Goal: Task Accomplishment & Management: Manage account settings

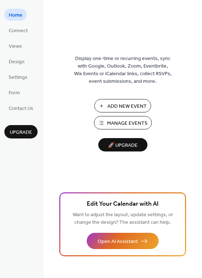
click at [136, 121] on span "Manage Events" at bounding box center [127, 123] width 40 height 8
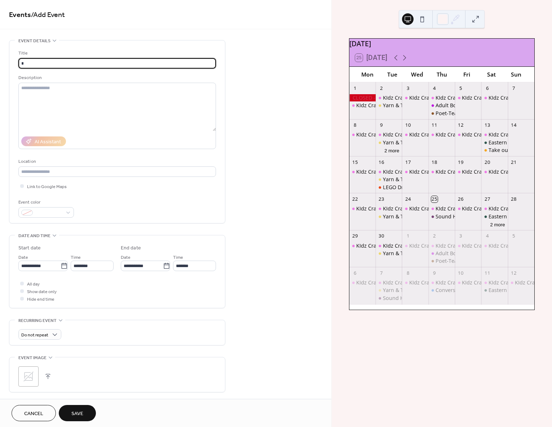
type input "*"
click at [36, 414] on span "Cancel" at bounding box center [33, 414] width 19 height 8
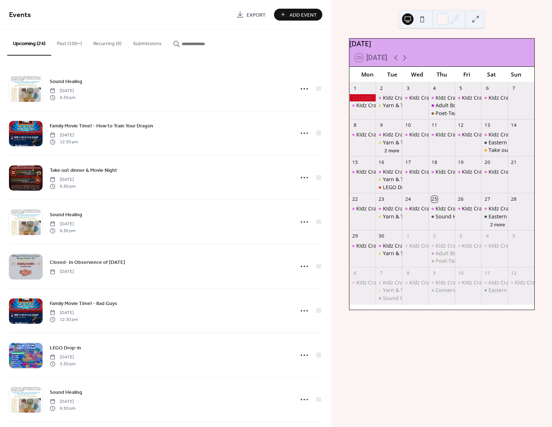
click at [74, 45] on button "Past (100+)" at bounding box center [69, 42] width 36 height 26
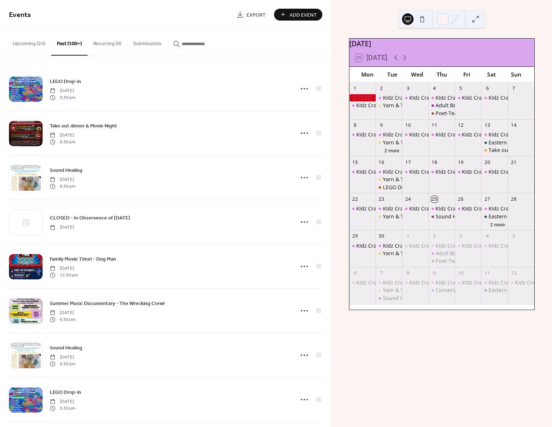
click at [185, 43] on input "button" at bounding box center [203, 44] width 43 height 8
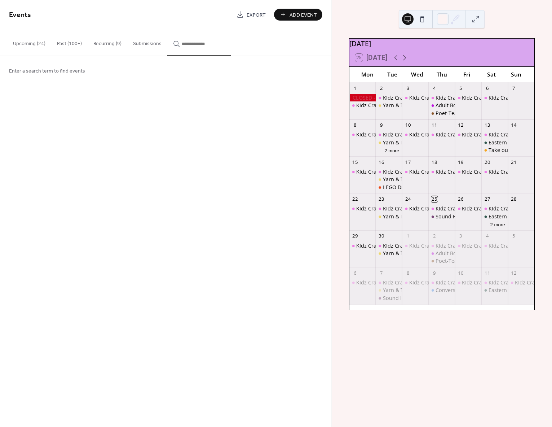
click at [67, 71] on span "Enter a search term to find events" at bounding box center [47, 71] width 76 height 8
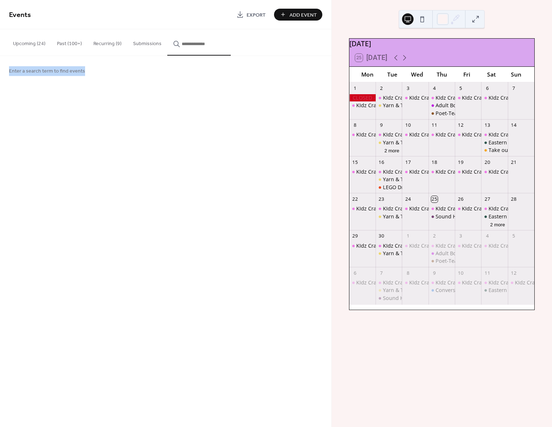
drag, startPoint x: 190, startPoint y: 35, endPoint x: 189, endPoint y: 39, distance: 4.1
click at [189, 36] on button "button" at bounding box center [199, 42] width 64 height 26
click at [188, 44] on input "button" at bounding box center [203, 44] width 43 height 8
drag, startPoint x: 135, startPoint y: 128, endPoint x: 93, endPoint y: 101, distance: 49.2
click at [132, 127] on div "Events Export Add Event Upcoming (24) Past (100+) Recurring (9) Submissions Sou…" at bounding box center [166, 213] width 332 height 427
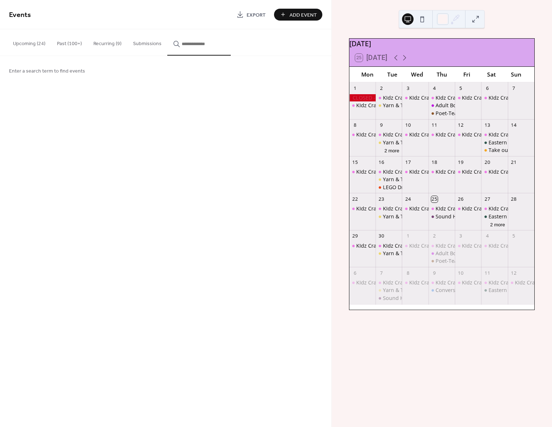
click at [67, 72] on span "Enter a search term to find events" at bounding box center [47, 71] width 76 height 8
click at [67, 73] on span "Enter a search term to find events" at bounding box center [47, 71] width 76 height 8
click at [68, 73] on span "Enter a search term to find events" at bounding box center [47, 71] width 76 height 8
click at [68, 74] on span "Enter a search term to find events" at bounding box center [47, 71] width 76 height 8
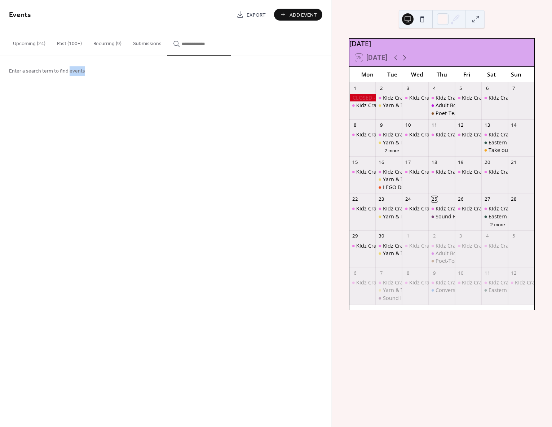
click at [68, 74] on span "Enter a search term to find events" at bounding box center [47, 71] width 76 height 8
click at [69, 75] on span "Enter a search term to find events" at bounding box center [47, 71] width 76 height 8
click at [158, 42] on button "Submissions" at bounding box center [147, 42] width 40 height 26
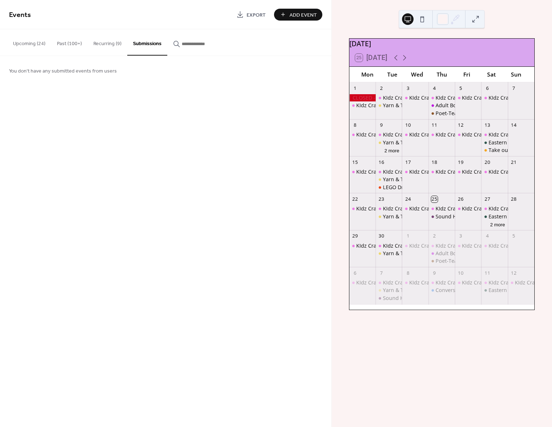
click at [112, 43] on button "Recurring (9)" at bounding box center [108, 42] width 40 height 26
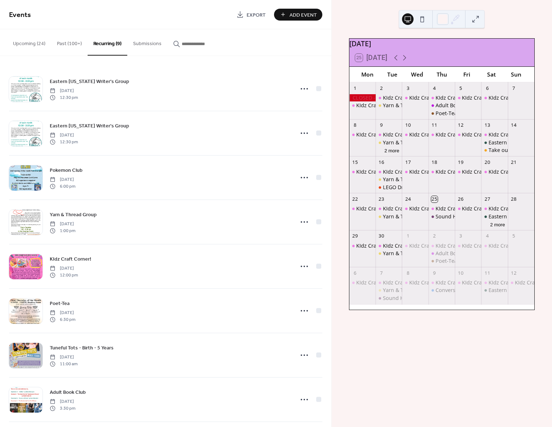
click at [72, 42] on button "Past (100+)" at bounding box center [69, 42] width 36 height 26
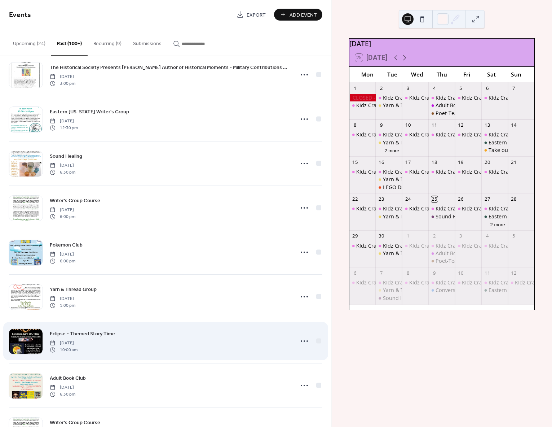
scroll to position [6116, 0]
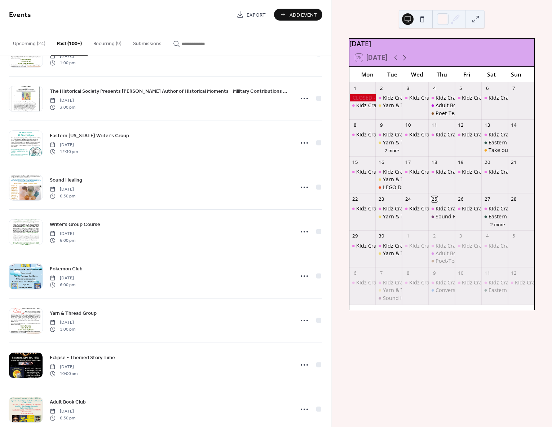
click at [290, 16] on span "Add Event" at bounding box center [303, 15] width 27 height 8
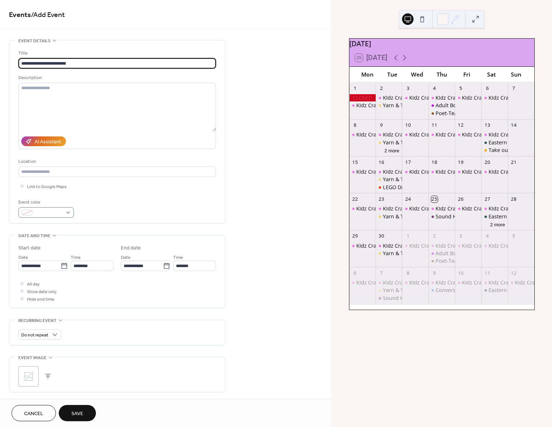
type input "**********"
click at [40, 214] on span at bounding box center [49, 213] width 27 height 8
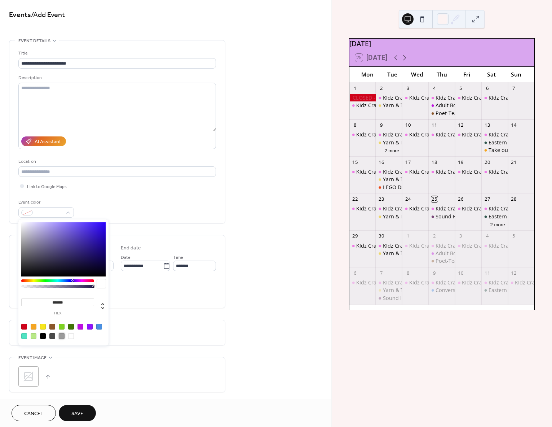
click at [63, 336] on div at bounding box center [62, 336] width 6 height 6
click at [42, 327] on div at bounding box center [43, 327] width 6 height 6
type input "*******"
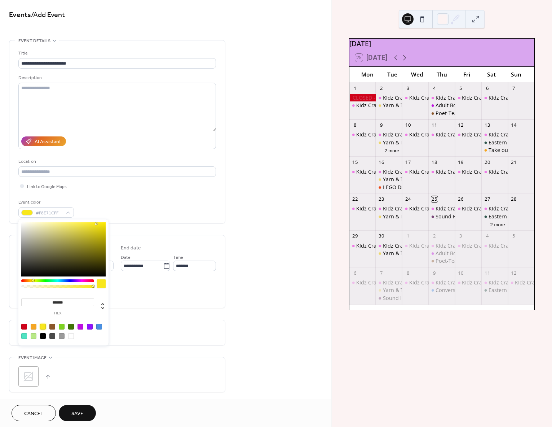
click at [136, 294] on div "All day Show date only Hide end time" at bounding box center [117, 291] width 198 height 23
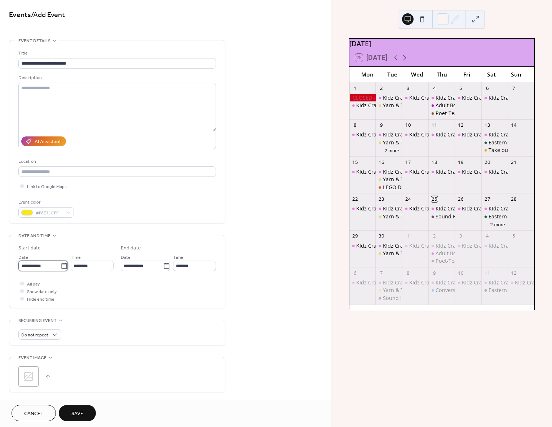
click at [45, 266] on input "**********" at bounding box center [39, 266] width 42 height 10
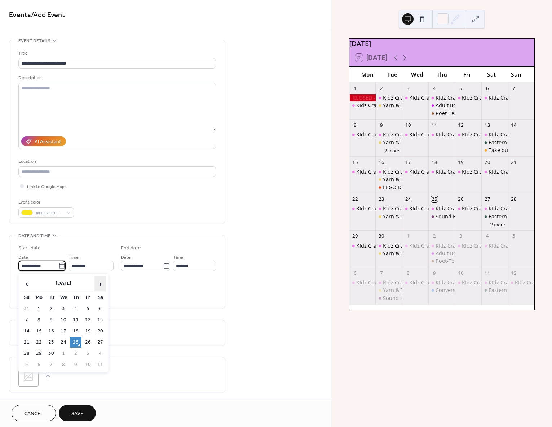
click at [102, 284] on span "›" at bounding box center [100, 283] width 11 height 14
click at [64, 318] on td "8" at bounding box center [64, 320] width 12 height 10
type input "**********"
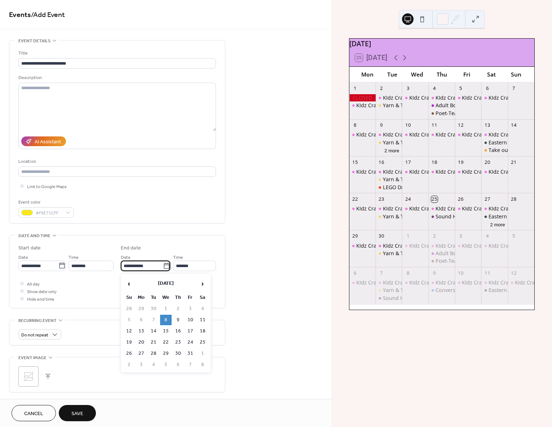
click at [150, 265] on input "**********" at bounding box center [142, 266] width 42 height 10
click at [201, 283] on span "›" at bounding box center [202, 283] width 11 height 14
click at [140, 267] on input "**********" at bounding box center [142, 266] width 42 height 10
click at [203, 284] on span "›" at bounding box center [202, 283] width 11 height 14
click at [241, 336] on div "**********" at bounding box center [166, 261] width 332 height 442
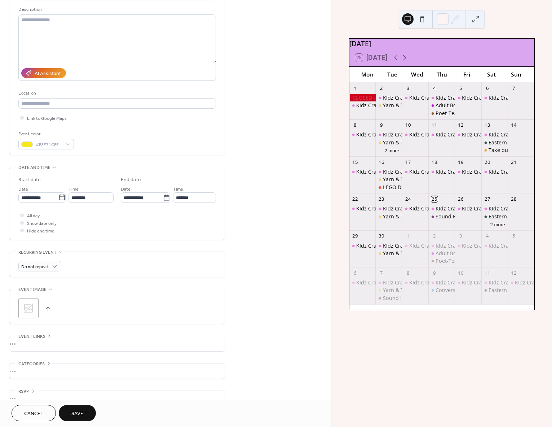
scroll to position [69, 0]
click at [35, 311] on div ";" at bounding box center [28, 308] width 20 height 20
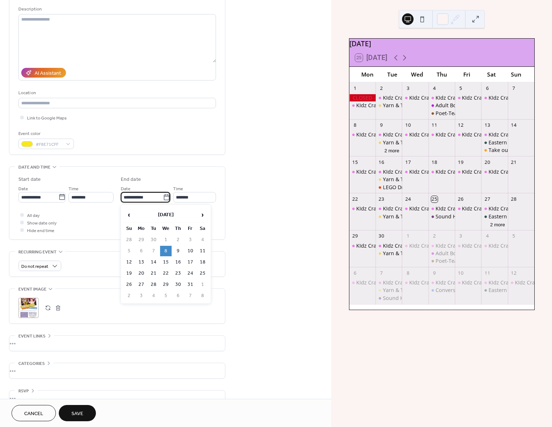
click at [148, 197] on input "**********" at bounding box center [142, 197] width 42 height 10
click at [201, 213] on span "›" at bounding box center [202, 214] width 11 height 14
click at [168, 273] on td "19" at bounding box center [166, 273] width 12 height 10
type input "**********"
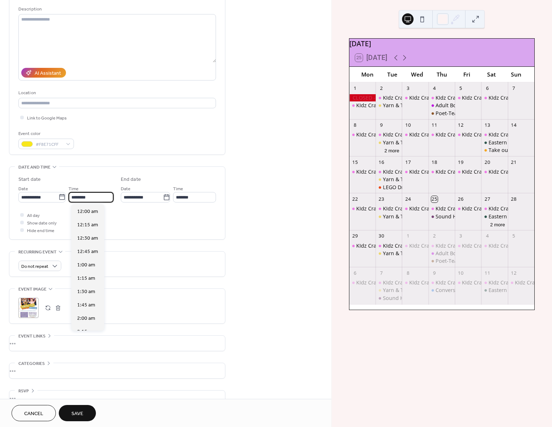
click at [90, 198] on input "********" at bounding box center [91, 197] width 45 height 10
click at [91, 223] on span "10:30 am" at bounding box center [87, 223] width 21 height 8
type input "********"
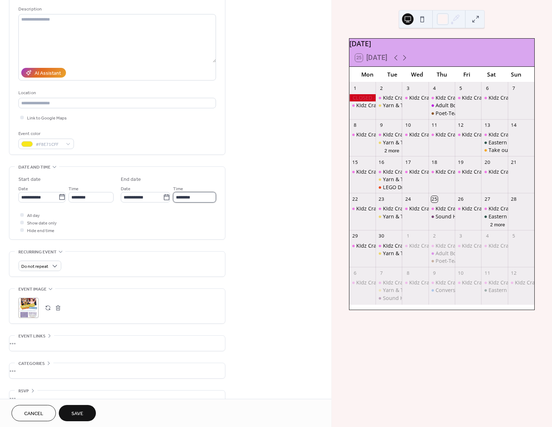
click at [184, 196] on input "********" at bounding box center [194, 197] width 43 height 10
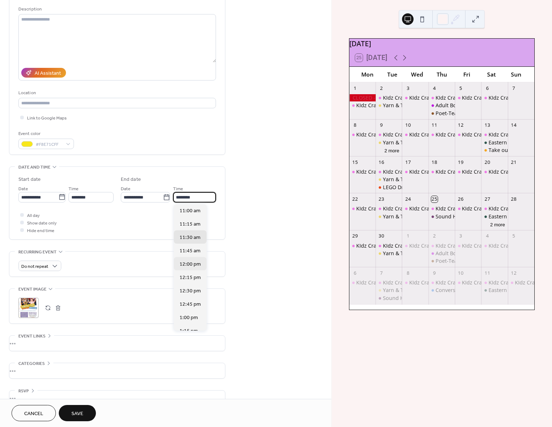
scroll to position [586, 0]
click at [192, 225] on span "11:15 am" at bounding box center [190, 227] width 21 height 8
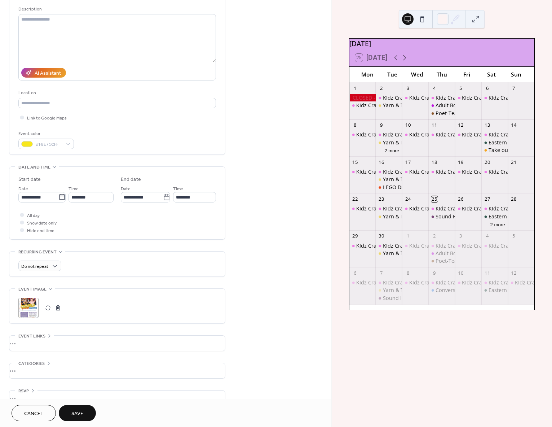
type input "********"
click at [82, 412] on span "Save" at bounding box center [77, 414] width 12 height 8
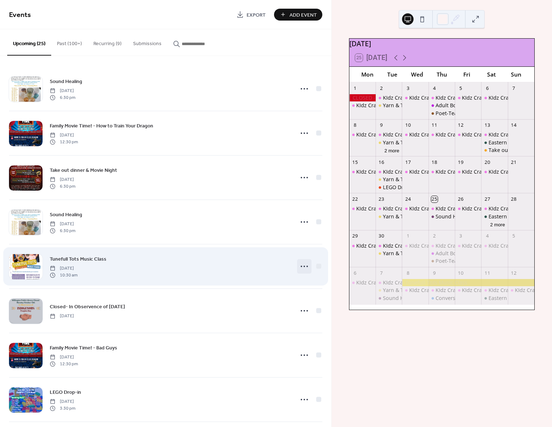
click at [303, 267] on icon at bounding box center [305, 267] width 12 height 12
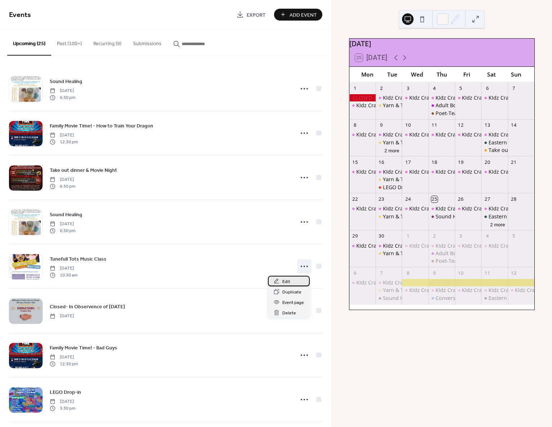
click at [292, 283] on div "Edit" at bounding box center [289, 281] width 42 height 10
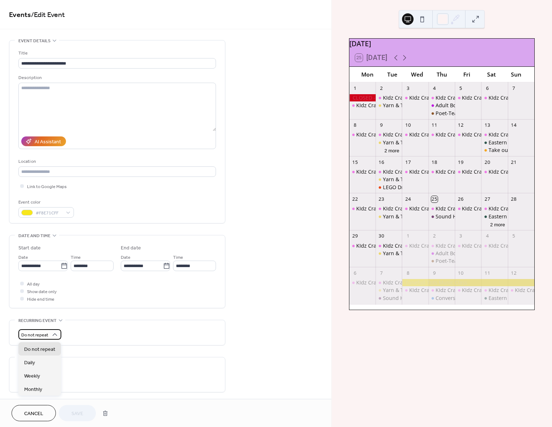
click at [30, 336] on span "Do not repeat" at bounding box center [34, 335] width 27 height 8
click at [37, 376] on span "Weekly" at bounding box center [32, 376] width 16 height 8
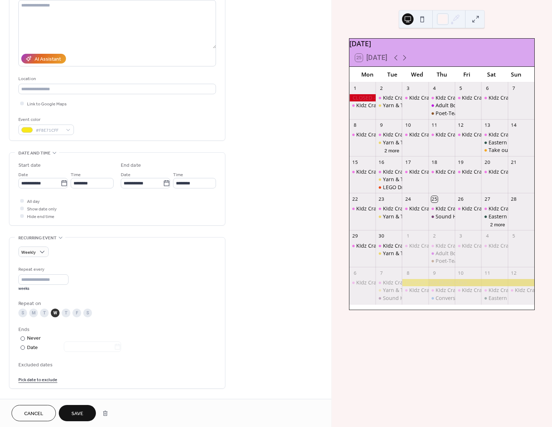
scroll to position [84, 0]
click at [78, 410] on span "Save" at bounding box center [77, 414] width 12 height 8
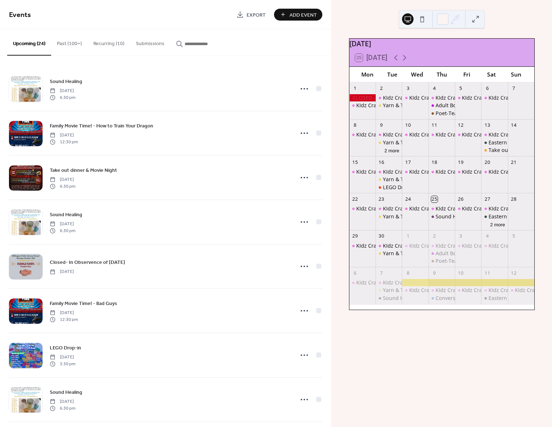
click at [295, 13] on span "Add Event" at bounding box center [303, 15] width 27 height 8
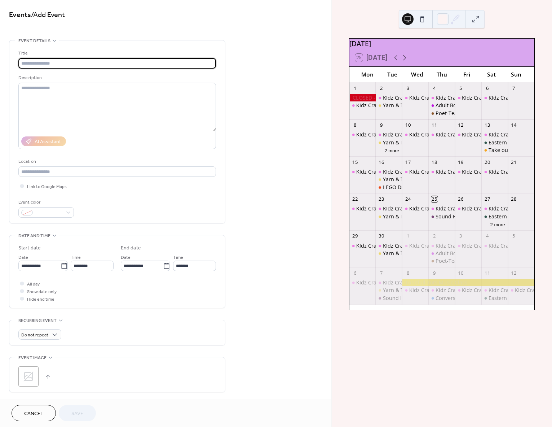
click at [117, 63] on input "text" at bounding box center [117, 63] width 198 height 10
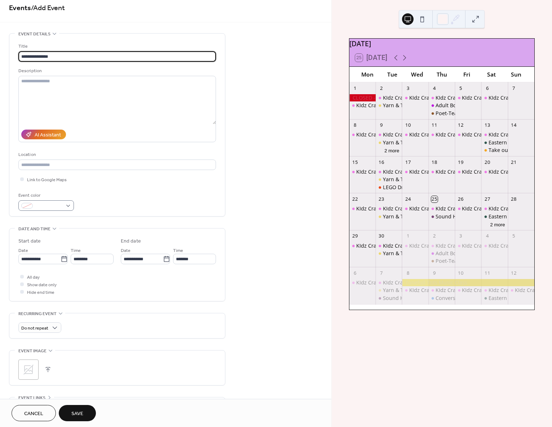
type input "**********"
click at [43, 207] on span at bounding box center [49, 206] width 27 height 8
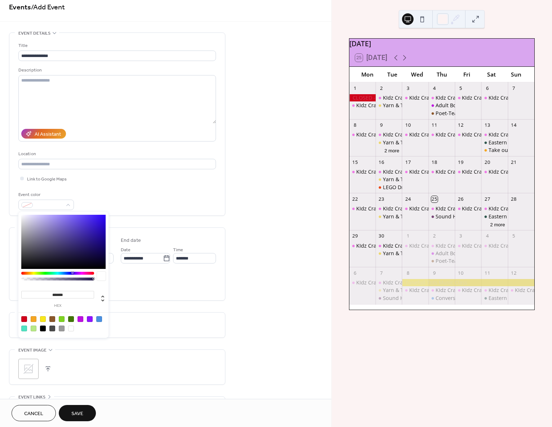
click at [72, 316] on div at bounding box center [71, 319] width 6 height 6
type input "*******"
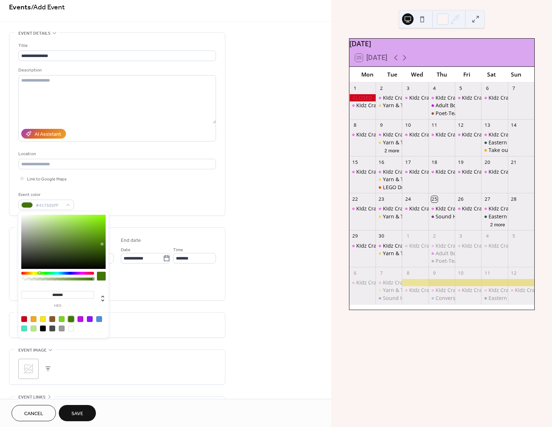
click at [146, 212] on div "**********" at bounding box center [117, 124] width 198 height 183
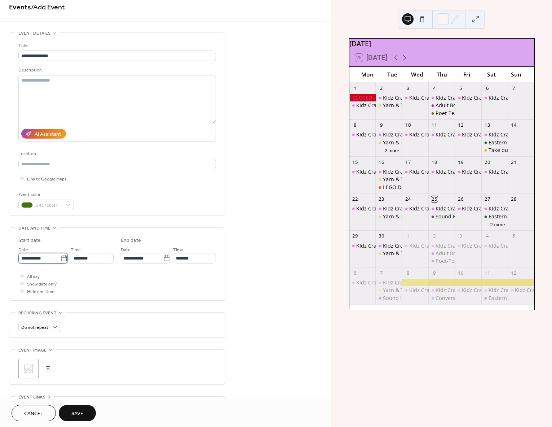
click at [55, 257] on input "**********" at bounding box center [39, 258] width 42 height 10
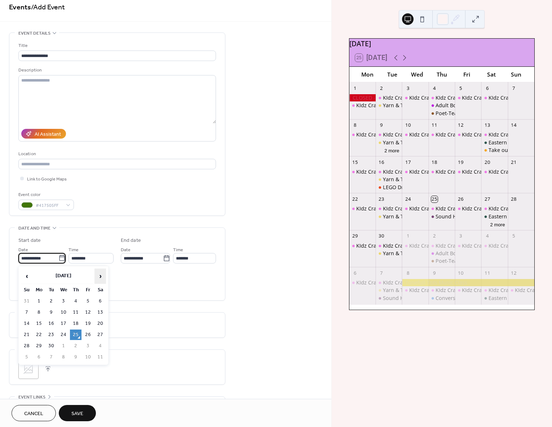
click at [97, 276] on span "›" at bounding box center [100, 276] width 11 height 14
click at [52, 309] on td "7" at bounding box center [51, 312] width 12 height 10
type input "**********"
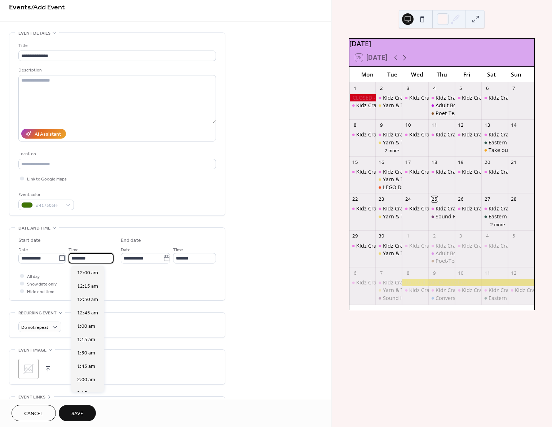
click at [84, 259] on input "********" at bounding box center [91, 258] width 45 height 10
click at [88, 305] on span "9:30 am" at bounding box center [86, 303] width 18 height 8
type input "*******"
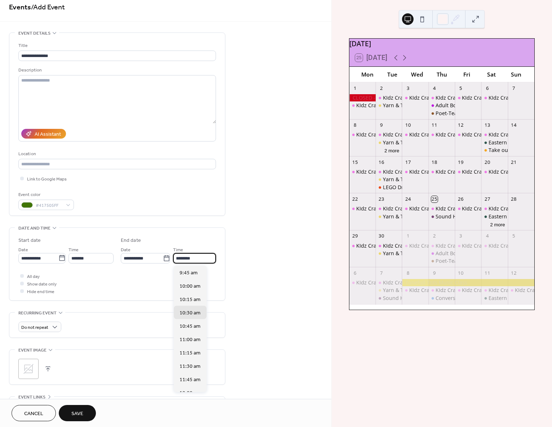
click at [195, 257] on input "********" at bounding box center [194, 258] width 43 height 10
click at [192, 316] on span "11:00 am" at bounding box center [190, 318] width 21 height 8
type input "********"
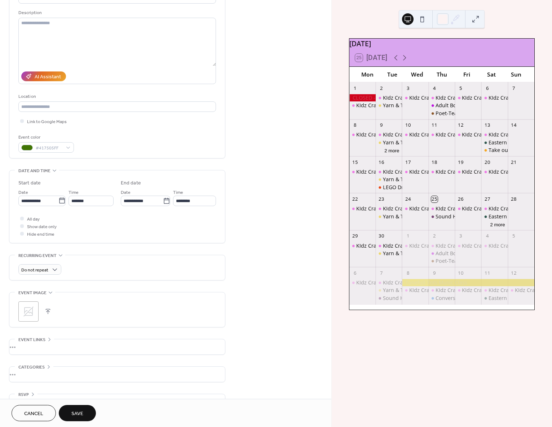
scroll to position [75, 0]
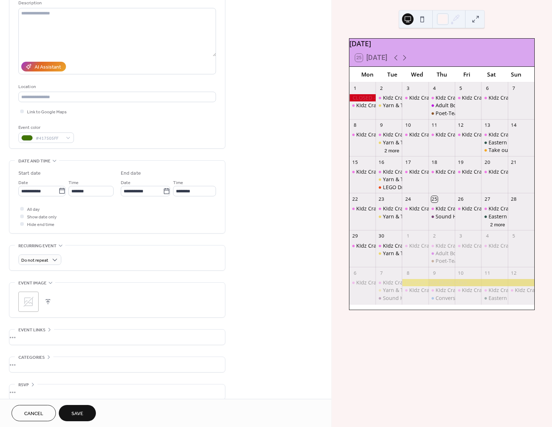
click at [31, 306] on icon at bounding box center [29, 302] width 12 height 12
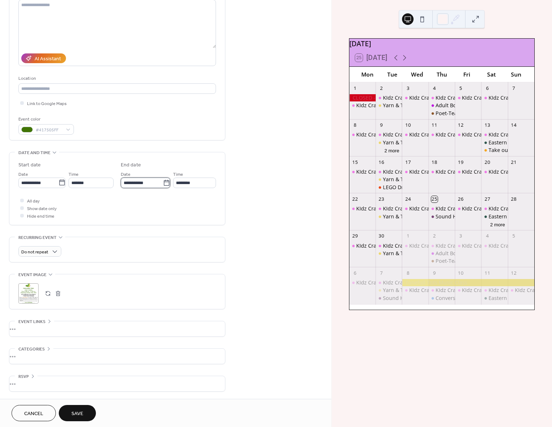
click at [155, 184] on input "**********" at bounding box center [142, 183] width 42 height 10
click at [204, 201] on span "›" at bounding box center [202, 199] width 11 height 14
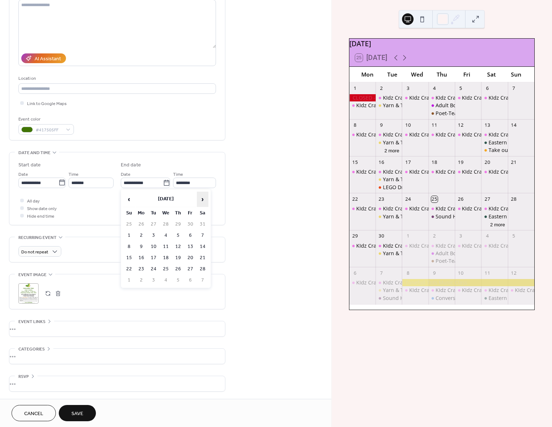
click at [204, 201] on span "›" at bounding box center [202, 199] width 11 height 14
click at [128, 198] on span "‹" at bounding box center [129, 199] width 11 height 14
click at [200, 198] on span "›" at bounding box center [202, 199] width 11 height 14
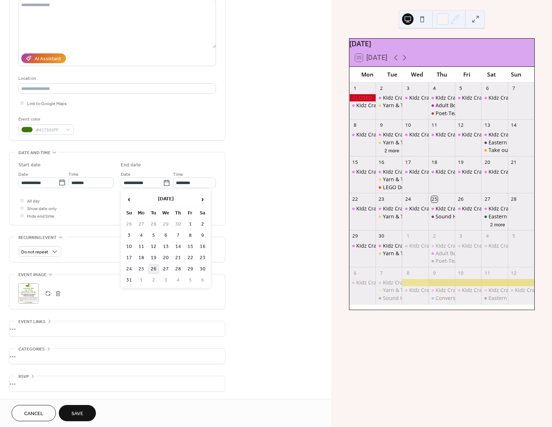
click at [153, 265] on td "26" at bounding box center [154, 269] width 12 height 10
type input "**********"
click at [34, 251] on span "Do not repeat" at bounding box center [34, 252] width 27 height 8
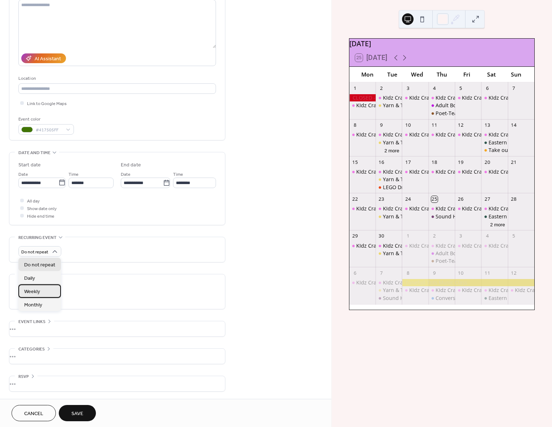
click at [39, 293] on span "Weekly" at bounding box center [32, 292] width 16 height 8
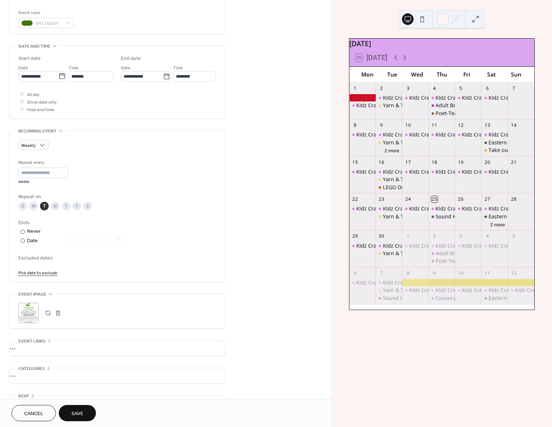
scroll to position [210, 0]
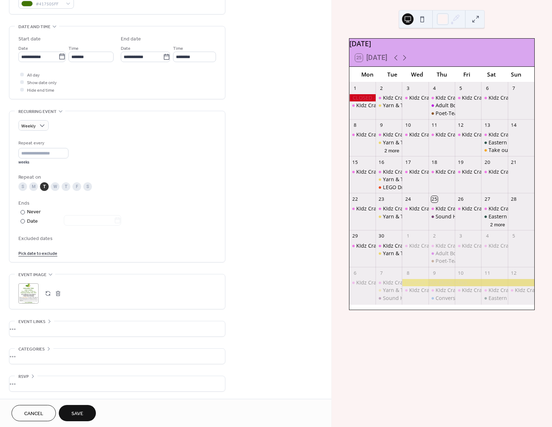
click at [42, 237] on span "Excluded dates" at bounding box center [117, 239] width 198 height 8
click at [38, 240] on span "Excluded dates" at bounding box center [117, 239] width 198 height 8
drag, startPoint x: 30, startPoint y: 238, endPoint x: 31, endPoint y: 234, distance: 3.7
click at [30, 237] on span "Excluded dates" at bounding box center [117, 239] width 198 height 8
click at [87, 239] on span "Excluded dates" at bounding box center [117, 239] width 198 height 8
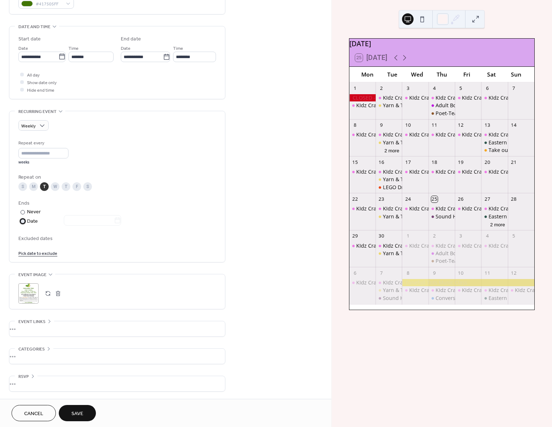
click at [23, 221] on div at bounding box center [23, 221] width 4 height 4
click at [74, 221] on input "text" at bounding box center [89, 220] width 50 height 10
click at [135, 239] on span "›" at bounding box center [137, 237] width 11 height 14
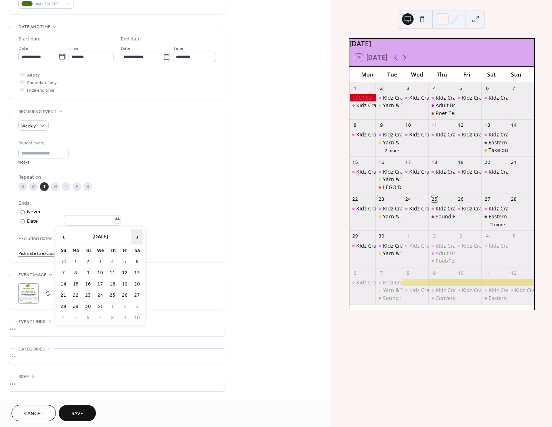
click at [135, 239] on span "›" at bounding box center [137, 237] width 11 height 14
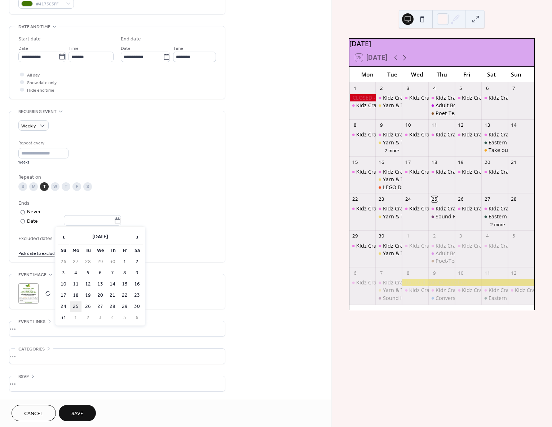
click at [77, 304] on td "25" at bounding box center [76, 306] width 12 height 10
type input "**********"
click at [43, 236] on span "Excluded dates" at bounding box center [117, 239] width 198 height 8
click at [45, 254] on link "Pick date to exclude" at bounding box center [37, 253] width 39 height 8
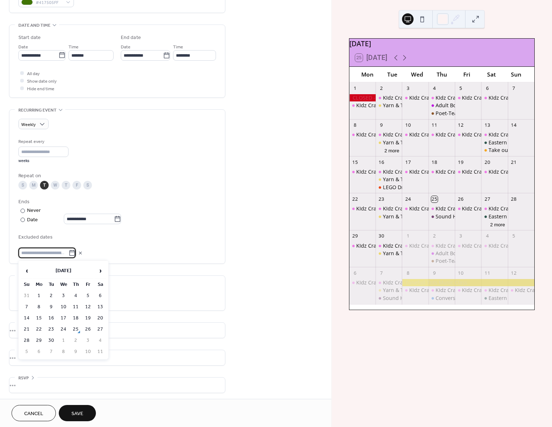
scroll to position [213, 0]
click at [126, 258] on div "**********" at bounding box center [117, 185] width 198 height 154
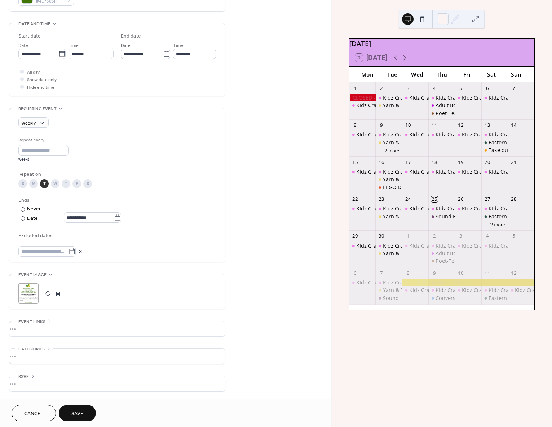
click at [29, 235] on span "Excluded dates" at bounding box center [117, 236] width 198 height 8
click at [189, 261] on div "**********" at bounding box center [117, 185] width 217 height 154
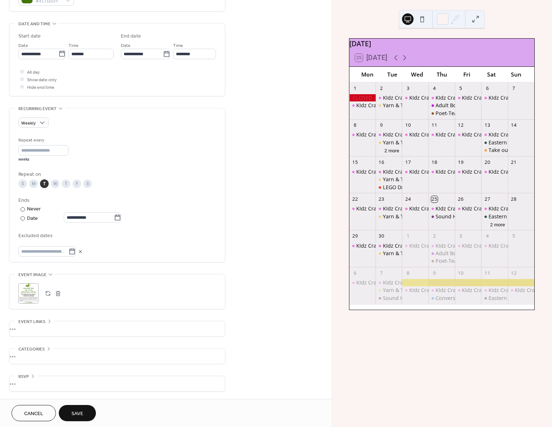
click at [143, 232] on span "Excluded dates" at bounding box center [117, 236] width 198 height 8
click at [115, 302] on div ";" at bounding box center [117, 293] width 198 height 20
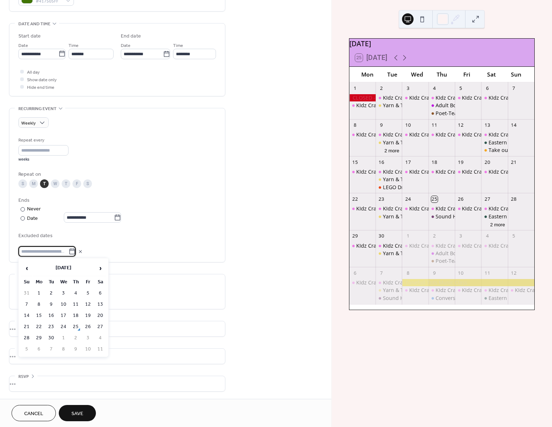
click at [45, 253] on input "text" at bounding box center [43, 251] width 50 height 10
click at [146, 243] on div "Excluded dates" at bounding box center [117, 243] width 198 height 25
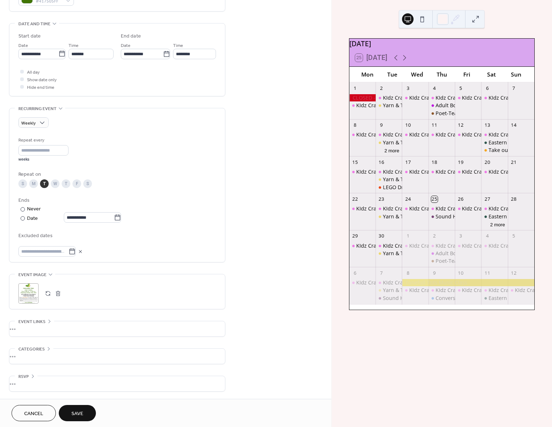
click at [46, 234] on span "Excluded dates" at bounding box center [117, 236] width 198 height 8
click at [75, 251] on icon at bounding box center [72, 251] width 5 height 6
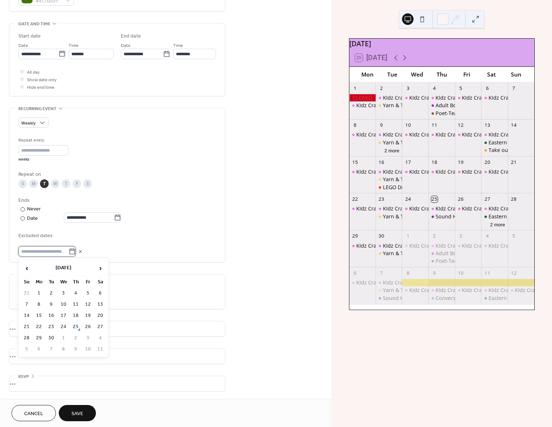
click at [69, 251] on input "text" at bounding box center [43, 251] width 50 height 10
click at [98, 268] on span "›" at bounding box center [100, 268] width 11 height 14
click at [100, 266] on span "›" at bounding box center [100, 268] width 11 height 14
click at [52, 336] on td "25" at bounding box center [51, 338] width 12 height 10
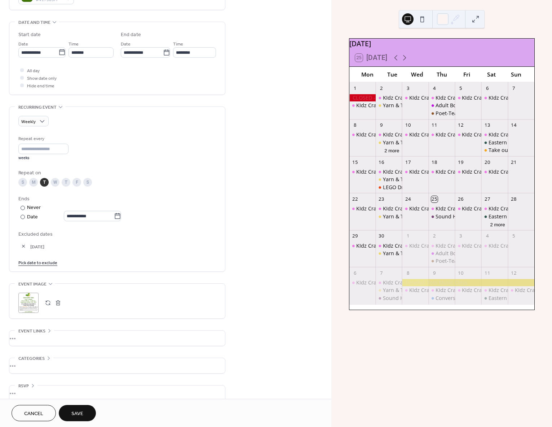
click at [49, 262] on link "Pick date to exclude" at bounding box center [37, 262] width 39 height 8
click at [97, 282] on span "›" at bounding box center [100, 282] width 11 height 14
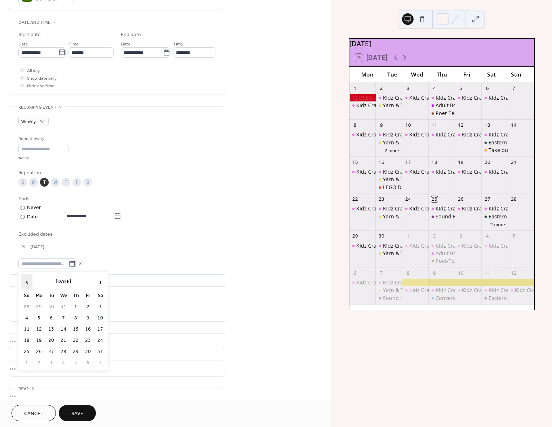
click at [27, 281] on span "‹" at bounding box center [26, 282] width 11 height 14
click at [27, 282] on span "‹" at bounding box center [26, 282] width 11 height 14
click at [101, 281] on span "›" at bounding box center [100, 282] width 11 height 14
click at [50, 337] on td "23" at bounding box center [51, 340] width 12 height 10
click at [42, 273] on link "Pick date to exclude" at bounding box center [37, 272] width 39 height 8
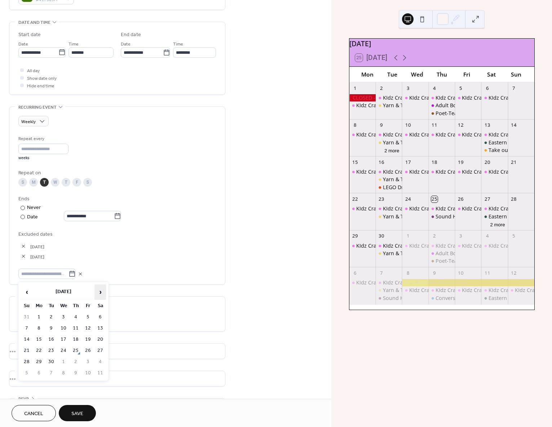
click at [98, 292] on span "›" at bounding box center [100, 292] width 11 height 14
click at [99, 292] on span "›" at bounding box center [100, 292] width 11 height 14
click at [29, 294] on span "‹" at bounding box center [26, 292] width 11 height 14
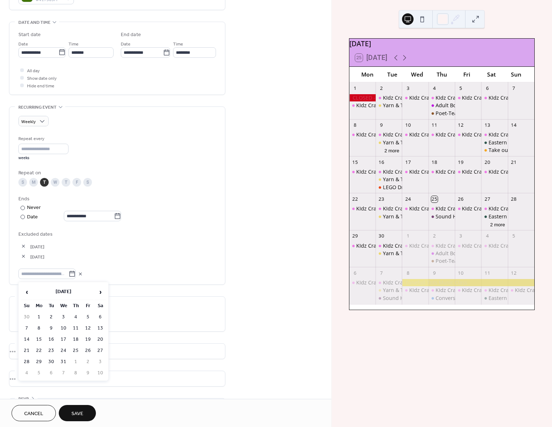
scroll to position [237, 0]
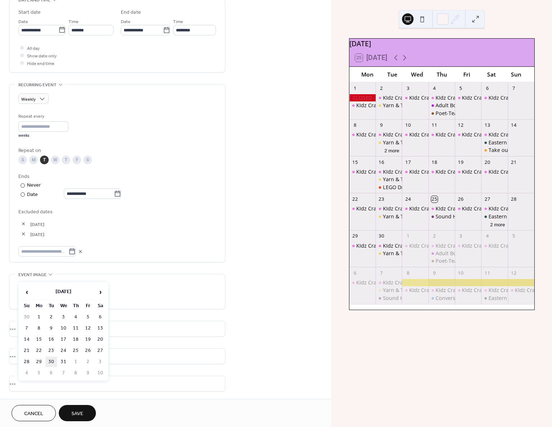
click at [52, 359] on td "30" at bounding box center [51, 362] width 12 height 10
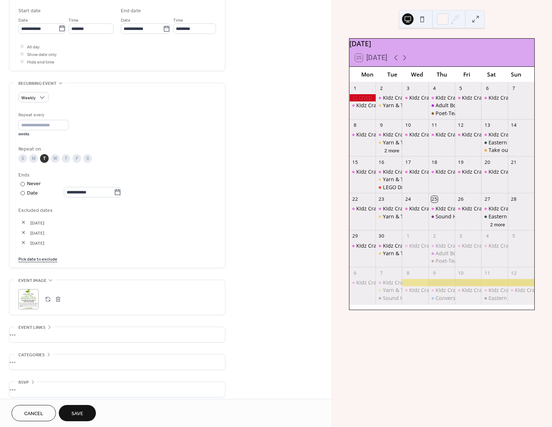
click at [41, 259] on link "Pick date to exclude" at bounding box center [37, 259] width 39 height 8
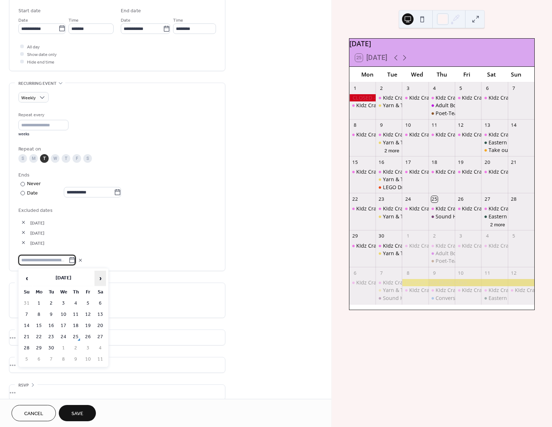
click at [102, 278] on span "›" at bounding box center [100, 278] width 11 height 14
click at [103, 278] on span "›" at bounding box center [100, 278] width 11 height 14
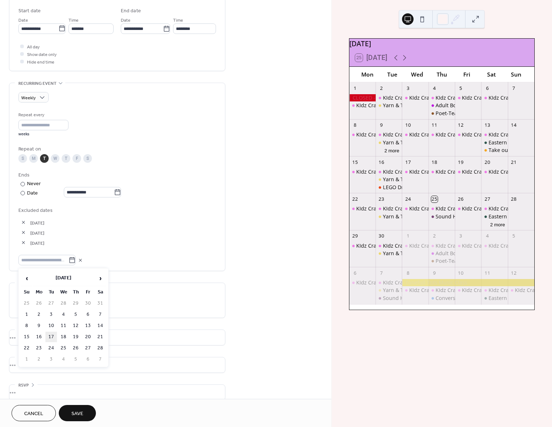
click at [52, 332] on td "17" at bounding box center [51, 337] width 12 height 10
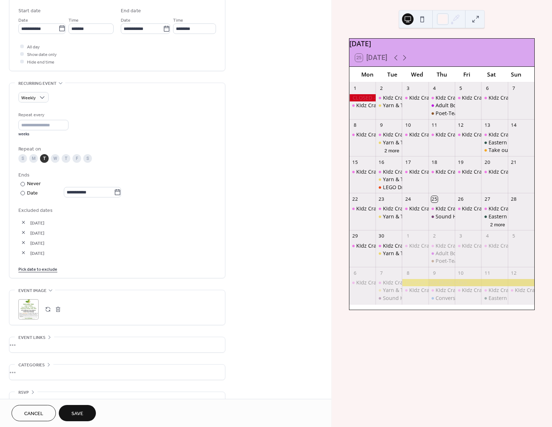
click at [49, 267] on link "Pick date to exclude" at bounding box center [37, 269] width 39 height 8
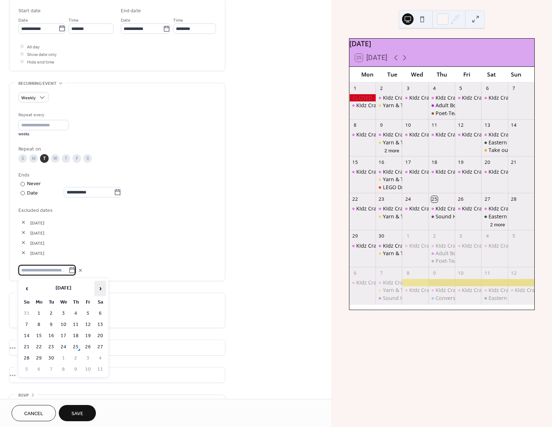
click at [96, 287] on span "›" at bounding box center [100, 288] width 11 height 14
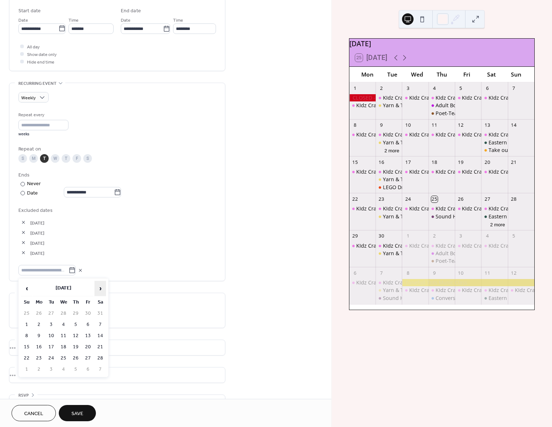
click at [96, 287] on span "›" at bounding box center [100, 288] width 11 height 14
click at [99, 288] on span "›" at bounding box center [100, 288] width 11 height 14
click at [53, 334] on td "14" at bounding box center [51, 336] width 12 height 10
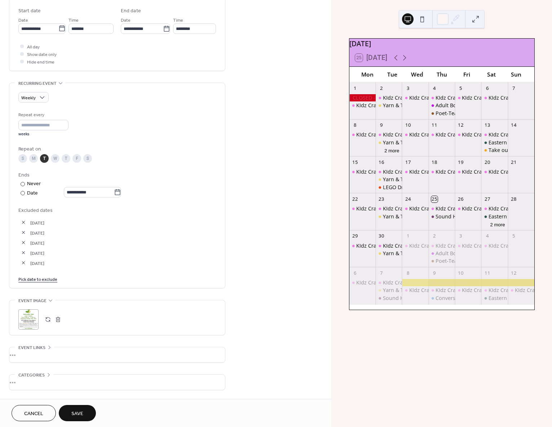
click at [52, 279] on link "Pick date to exclude" at bounding box center [37, 279] width 39 height 8
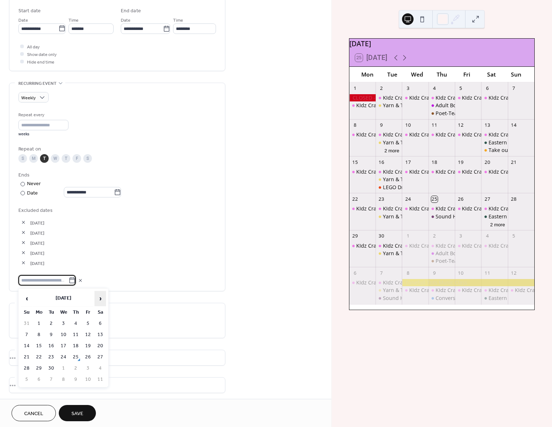
click at [104, 298] on span "›" at bounding box center [100, 298] width 11 height 14
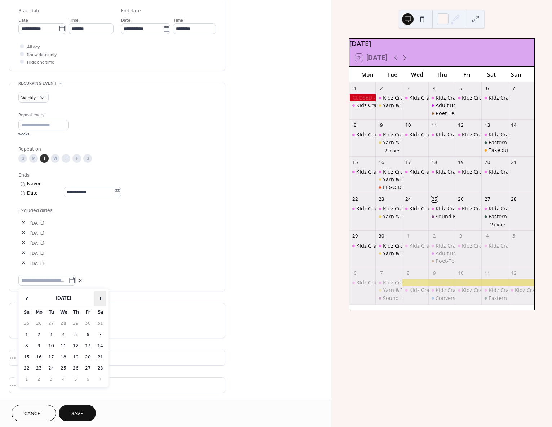
click at [104, 298] on span "›" at bounding box center [100, 298] width 11 height 14
click at [51, 345] on td "14" at bounding box center [51, 346] width 12 height 10
click at [40, 280] on link "Pick date to exclude" at bounding box center [37, 279] width 39 height 8
click at [98, 298] on span "›" at bounding box center [100, 298] width 11 height 14
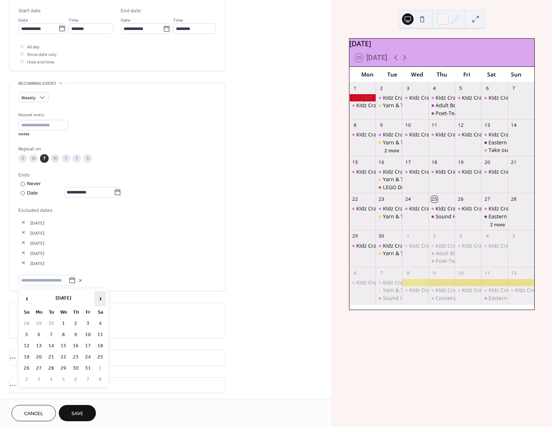
click at [98, 298] on span "›" at bounding box center [100, 298] width 11 height 14
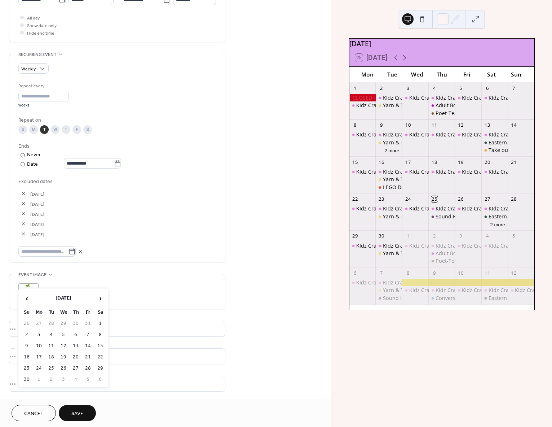
scroll to position [267, 0]
click at [97, 297] on span "›" at bounding box center [100, 298] width 11 height 14
click at [100, 297] on span "›" at bounding box center [100, 298] width 11 height 14
click at [100, 298] on span "›" at bounding box center [100, 298] width 11 height 14
click at [100, 297] on span "›" at bounding box center [100, 298] width 11 height 14
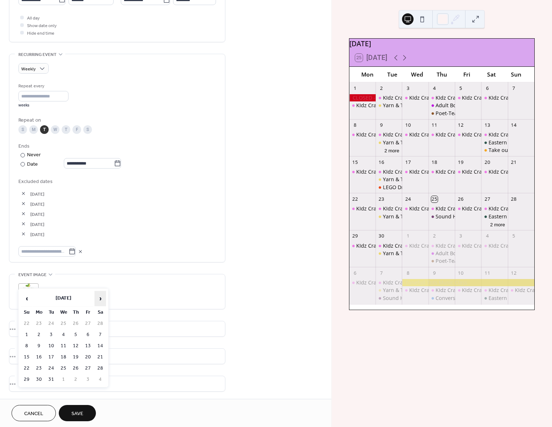
click at [100, 297] on span "›" at bounding box center [100, 298] width 11 height 14
click at [100, 296] on span "›" at bounding box center [100, 298] width 11 height 14
click at [25, 297] on span "‹" at bounding box center [26, 298] width 11 height 14
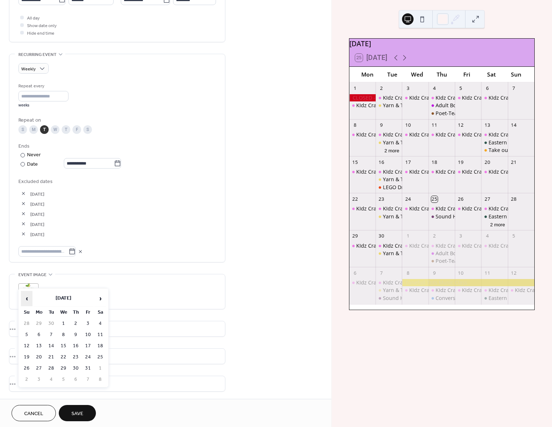
click at [25, 298] on span "‹" at bounding box center [26, 298] width 11 height 14
click at [26, 296] on span "‹" at bounding box center [26, 298] width 11 height 14
click at [52, 354] on td "21" at bounding box center [51, 357] width 12 height 10
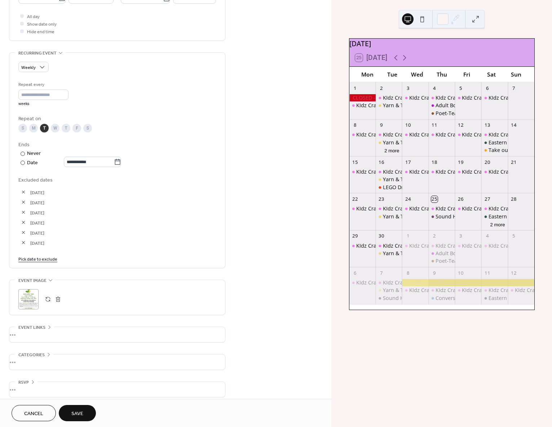
click at [39, 258] on link "Pick date to exclude" at bounding box center [37, 259] width 39 height 8
click at [99, 278] on span "›" at bounding box center [100, 278] width 11 height 14
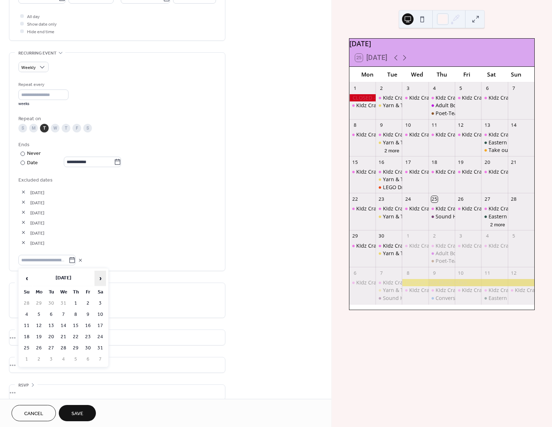
click at [99, 278] on span "›" at bounding box center [100, 278] width 11 height 14
click at [28, 278] on span "‹" at bounding box center [26, 278] width 11 height 14
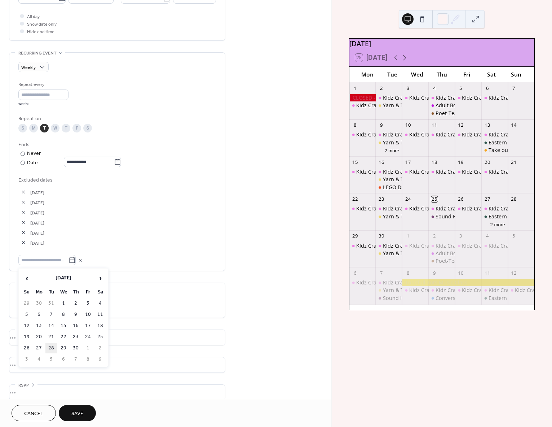
click at [53, 348] on td "28" at bounding box center [51, 348] width 12 height 10
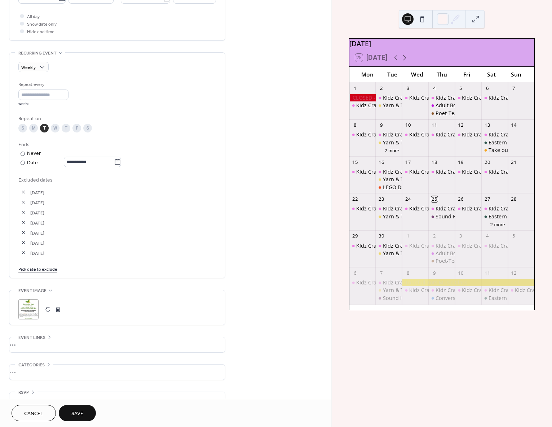
click at [43, 271] on link "Pick date to exclude" at bounding box center [37, 269] width 39 height 8
click at [102, 288] on span "›" at bounding box center [100, 288] width 11 height 14
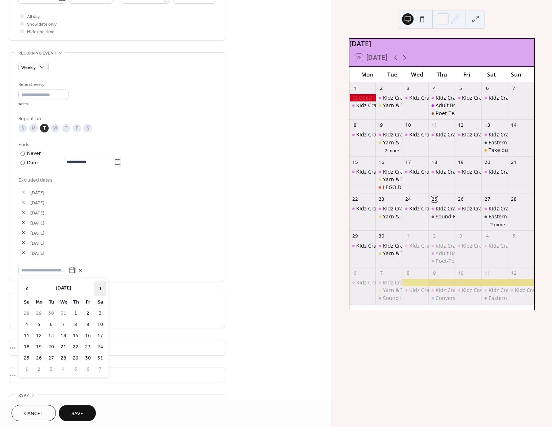
click at [102, 288] on span "›" at bounding box center [100, 288] width 11 height 14
click at [104, 289] on span "›" at bounding box center [100, 288] width 11 height 14
click at [153, 342] on div "•••" at bounding box center [117, 347] width 216 height 15
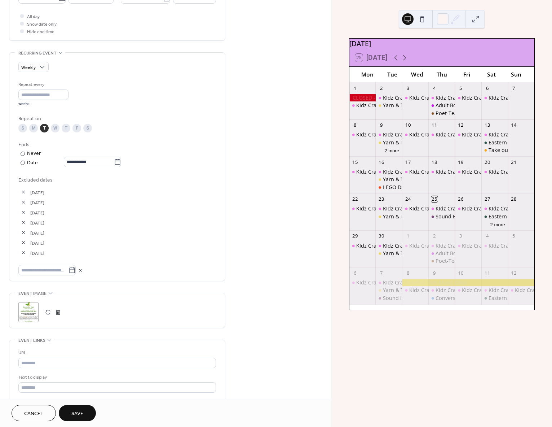
click at [71, 410] on button "Save" at bounding box center [77, 413] width 37 height 16
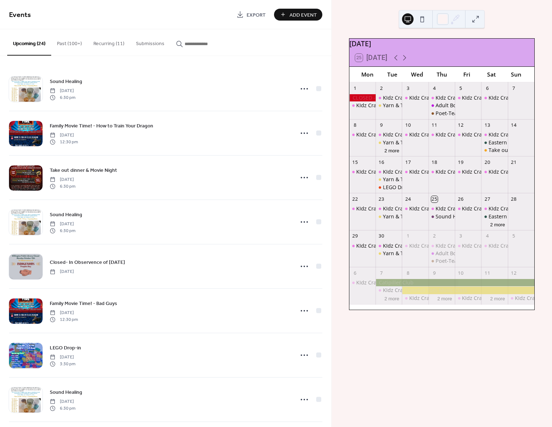
click at [114, 42] on button "Recurring (11)" at bounding box center [109, 42] width 43 height 26
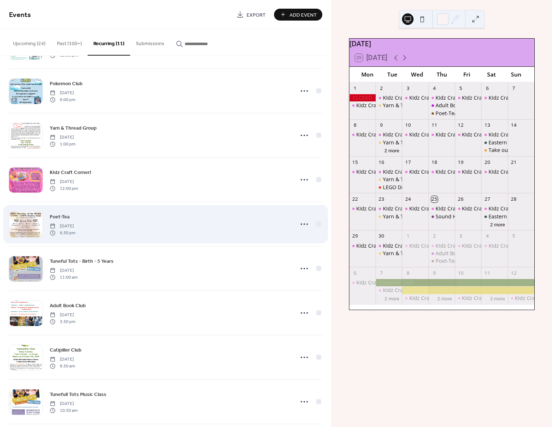
scroll to position [140, 0]
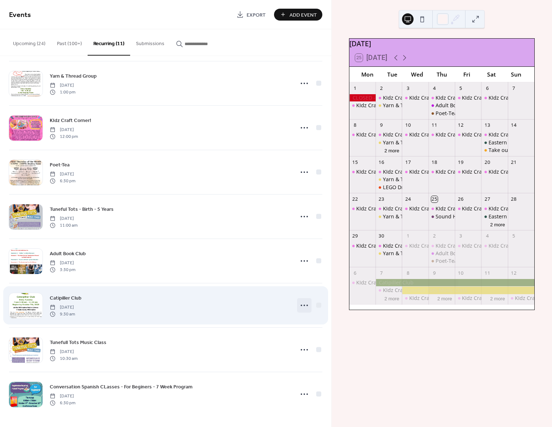
click at [304, 303] on icon at bounding box center [305, 306] width 12 height 12
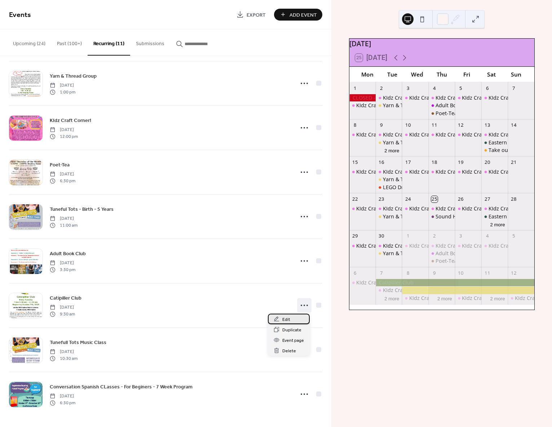
click at [293, 319] on div "Edit" at bounding box center [289, 319] width 42 height 10
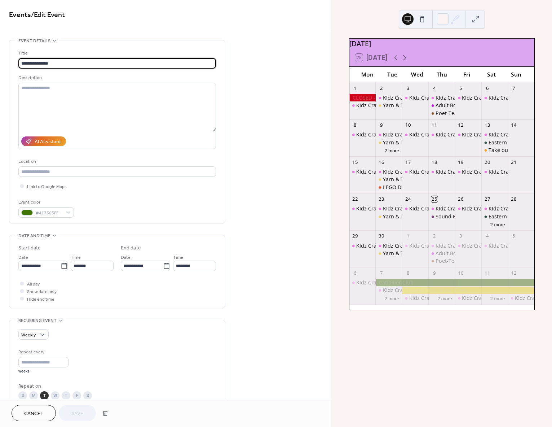
type input "**********"
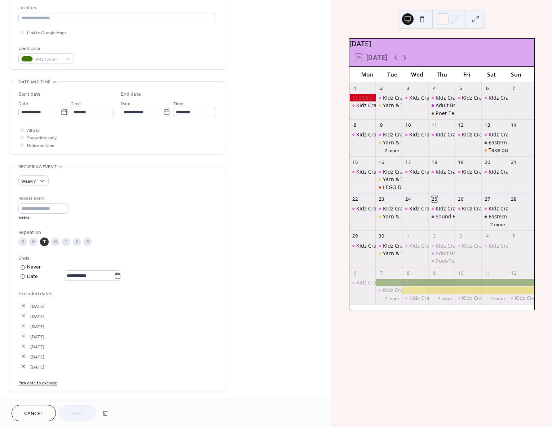
scroll to position [167, 0]
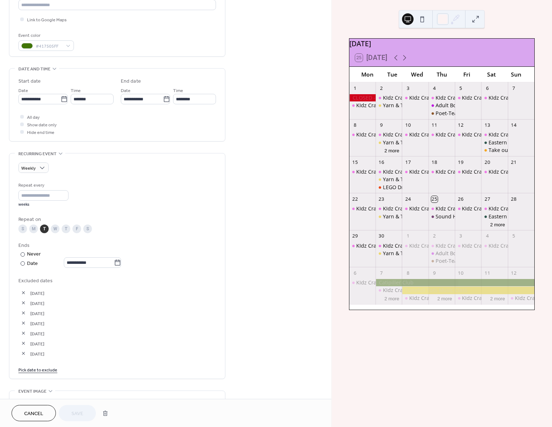
click at [406, 66] on div "25 Today" at bounding box center [442, 57] width 185 height 17
click at [407, 62] on icon at bounding box center [405, 57] width 9 height 9
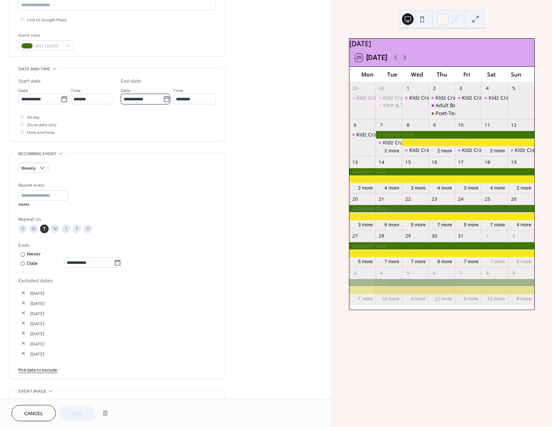
click at [147, 101] on input "**********" at bounding box center [142, 99] width 42 height 10
click at [131, 118] on span "‹" at bounding box center [129, 117] width 11 height 14
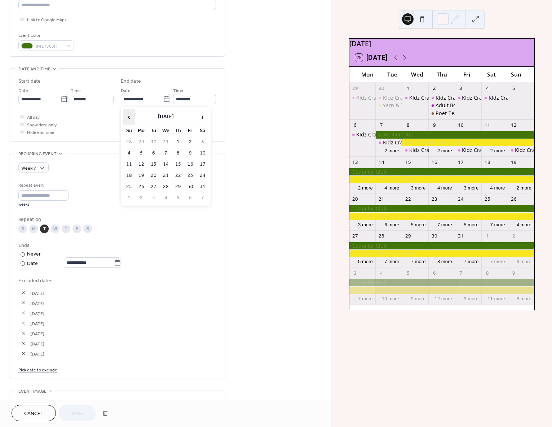
click at [131, 118] on span "‹" at bounding box center [129, 117] width 11 height 14
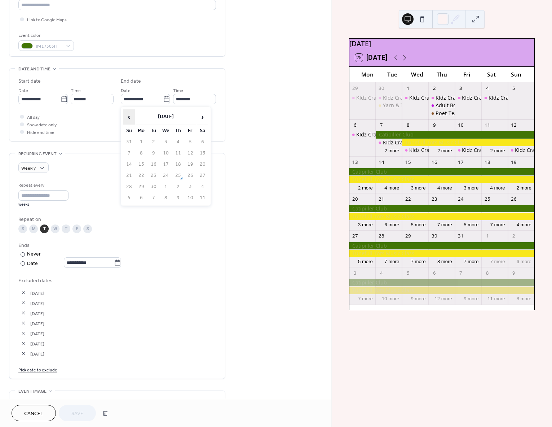
click at [131, 118] on span "‹" at bounding box center [129, 117] width 11 height 14
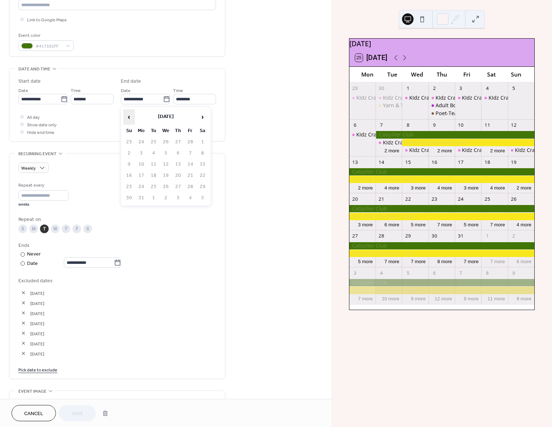
click at [131, 118] on span "‹" at bounding box center [129, 117] width 11 height 14
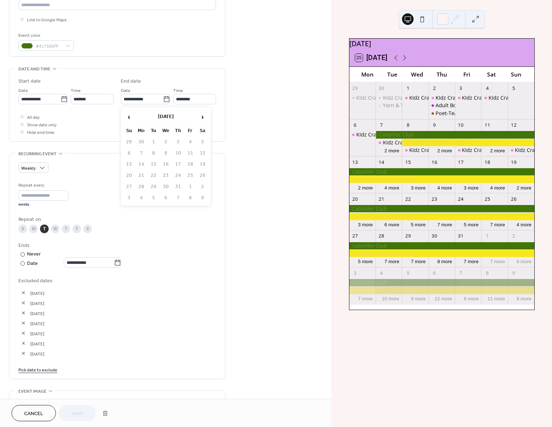
click at [153, 149] on td "8" at bounding box center [154, 153] width 12 height 10
click at [154, 152] on td "8" at bounding box center [154, 153] width 12 height 10
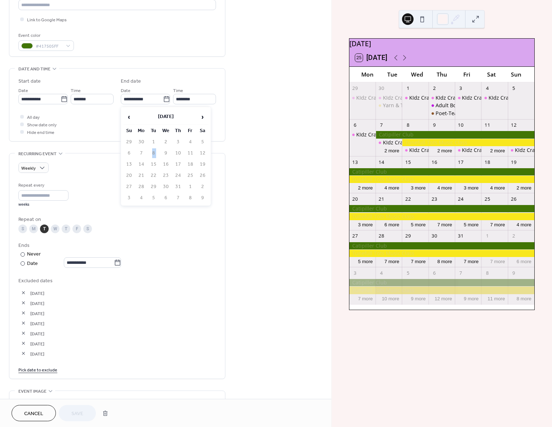
click at [154, 152] on td "8" at bounding box center [154, 153] width 12 height 10
click at [117, 101] on div "**********" at bounding box center [117, 91] width 198 height 27
click at [95, 122] on div "All day Show date only Hide end time" at bounding box center [117, 124] width 198 height 23
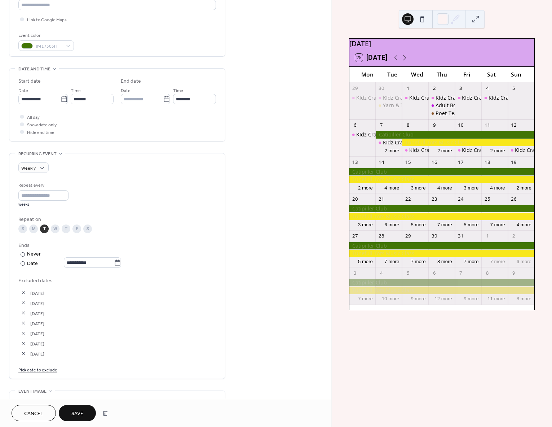
type input "**********"
click at [109, 123] on div "All day Show date only Hide end time" at bounding box center [117, 124] width 198 height 23
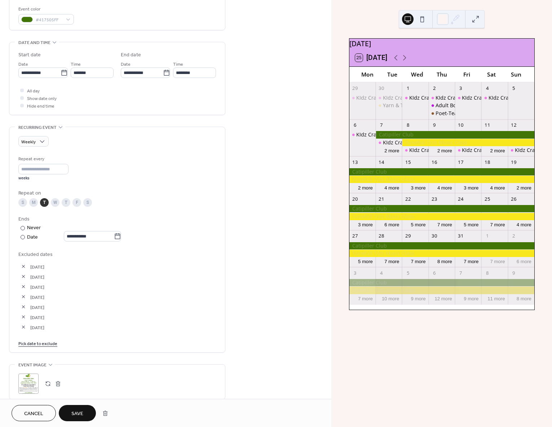
scroll to position [194, 0]
click at [105, 150] on div "**********" at bounding box center [117, 240] width 198 height 211
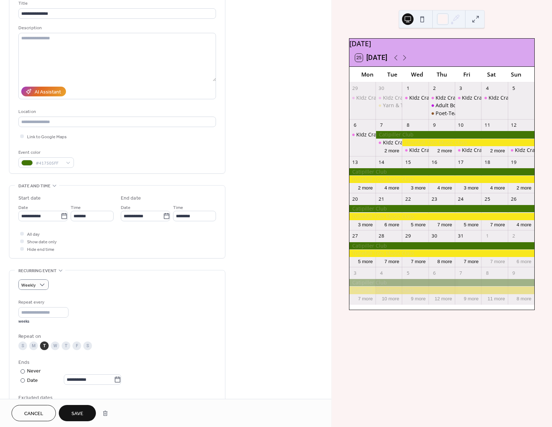
scroll to position [0, 0]
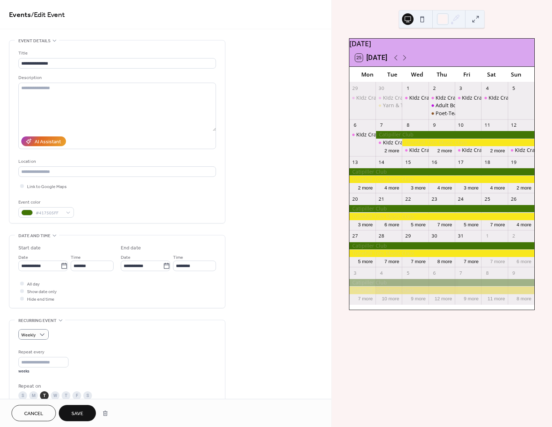
click at [81, 414] on span "Save" at bounding box center [77, 414] width 12 height 8
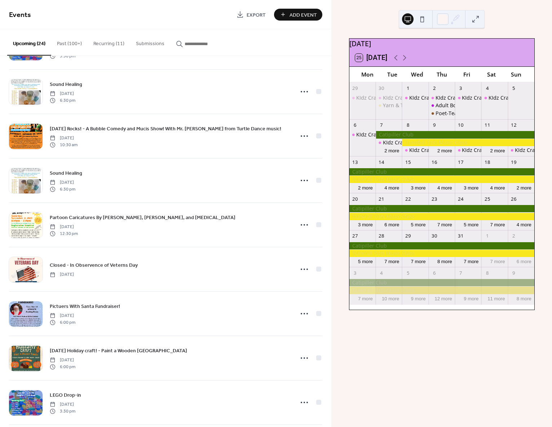
scroll to position [310, 0]
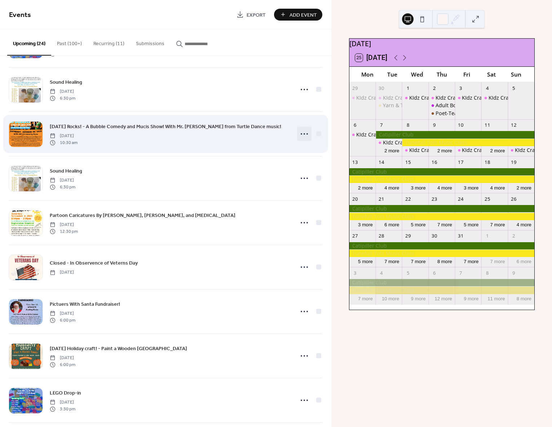
click at [302, 136] on icon at bounding box center [305, 134] width 12 height 12
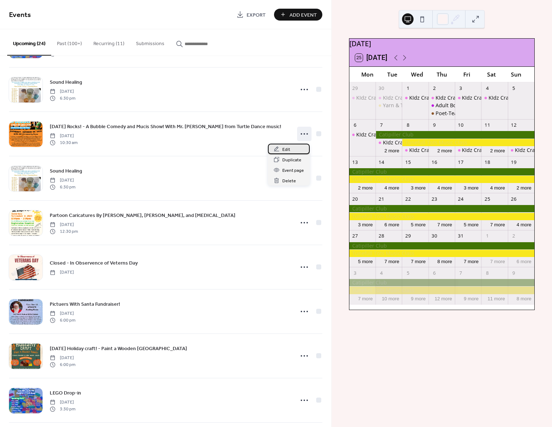
click at [297, 149] on div "Edit" at bounding box center [289, 149] width 42 height 10
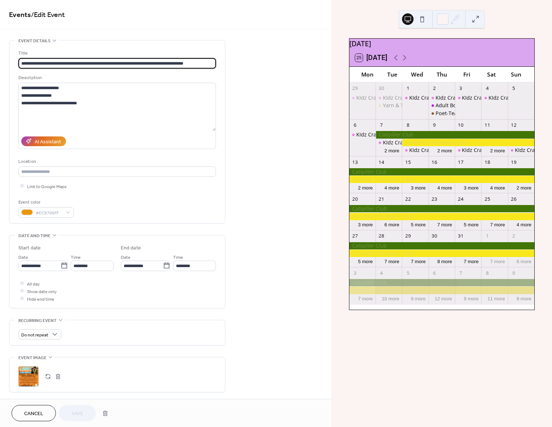
click at [112, 63] on input "**********" at bounding box center [117, 63] width 198 height 10
type input "**********"
click at [87, 412] on button "Save" at bounding box center [77, 413] width 37 height 16
